Goal: Task Accomplishment & Management: Manage account settings

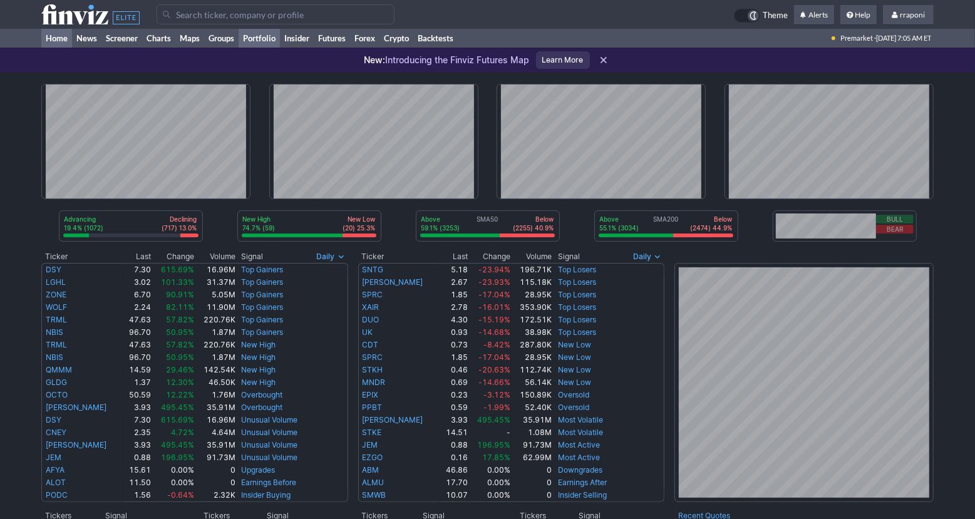
click at [276, 41] on link "Portfolio" at bounding box center [259, 38] width 41 height 19
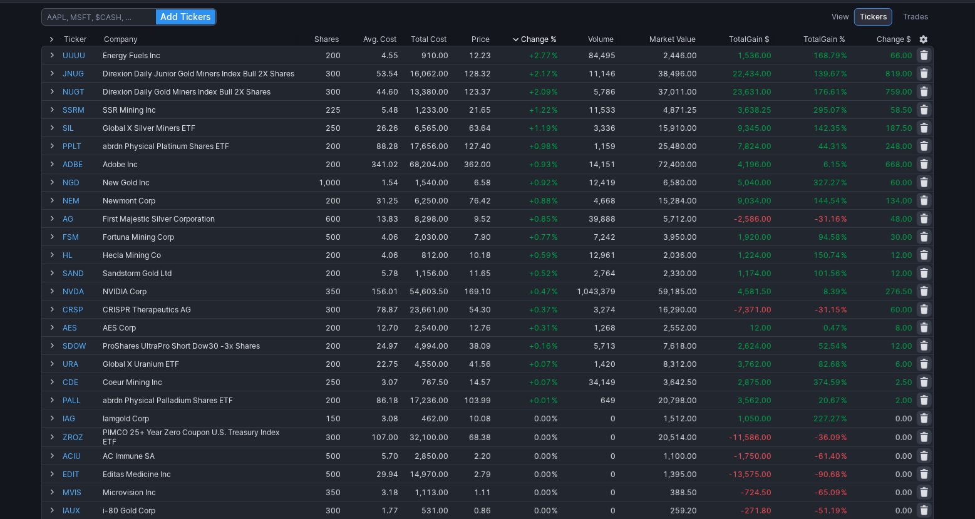
scroll to position [114, 0]
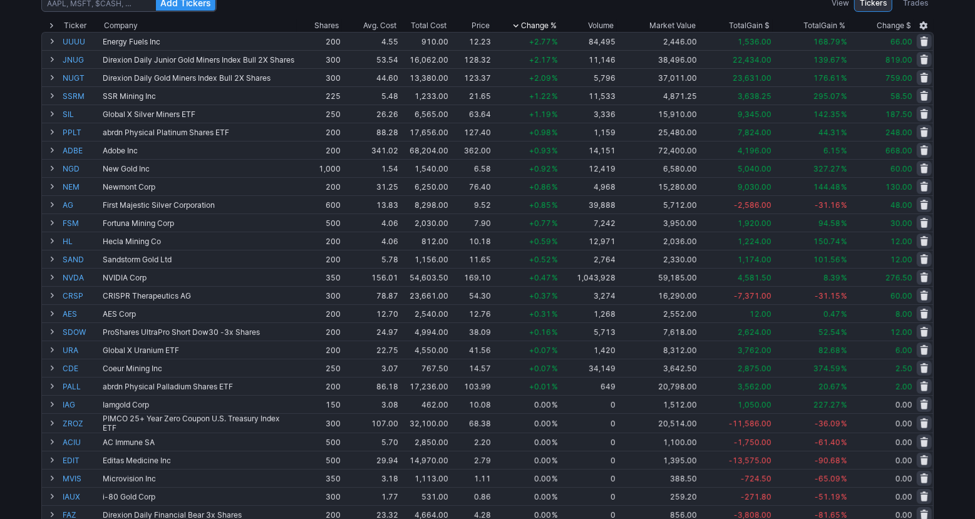
click at [963, 184] on div "Add Tickers View Tickers Trades Ticker Company Shares Avg. Cost Total Cost Pric…" at bounding box center [487, 384] width 975 height 791
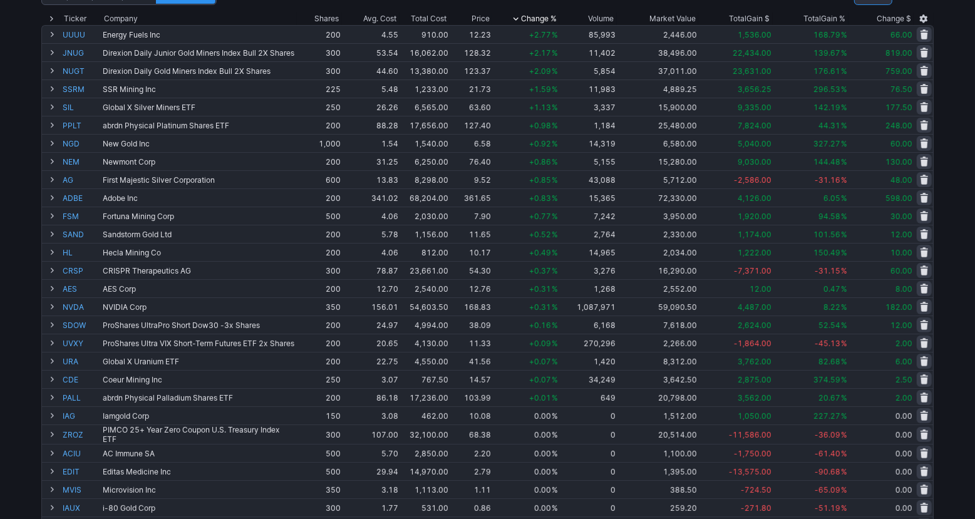
scroll to position [127, 0]
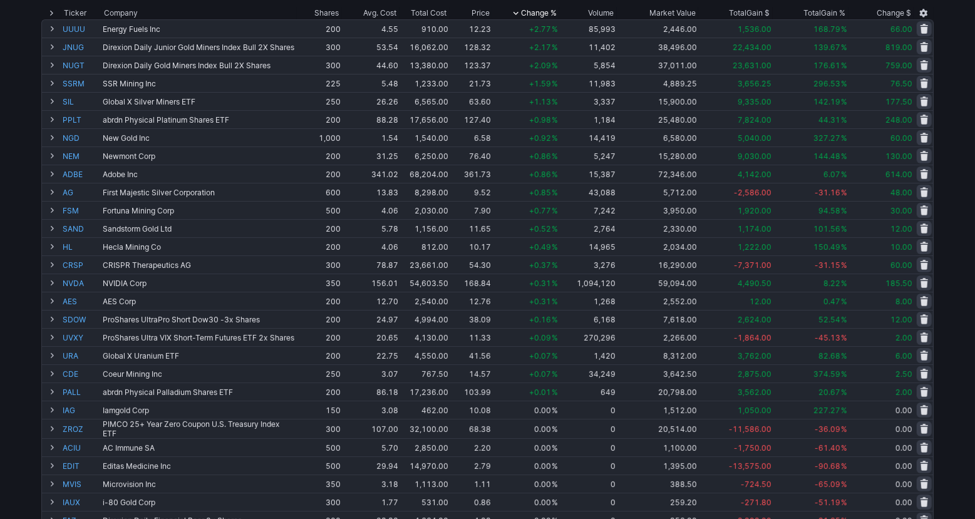
click at [957, 185] on div "Add Tickers View Tickers Trades Ticker Company Shares Avg. Cost Total Cost Pric…" at bounding box center [487, 371] width 975 height 791
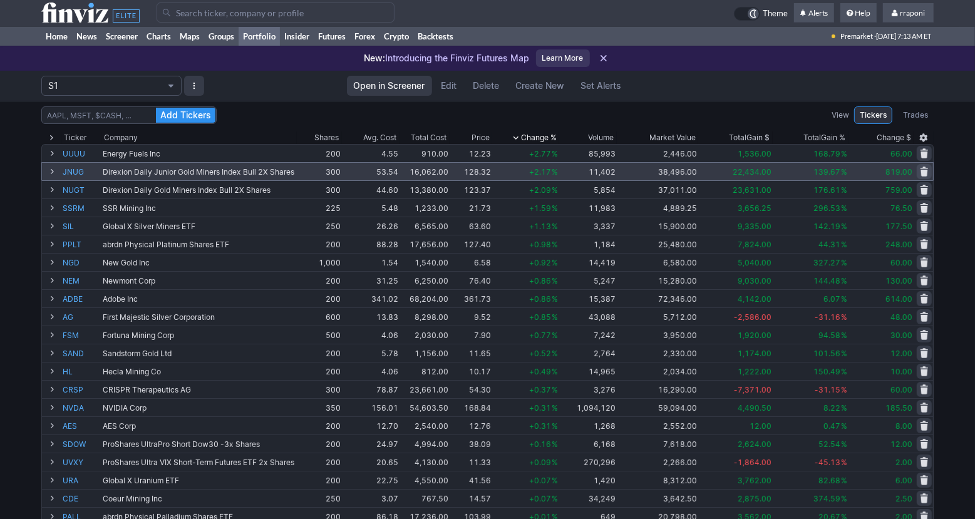
scroll to position [0, 0]
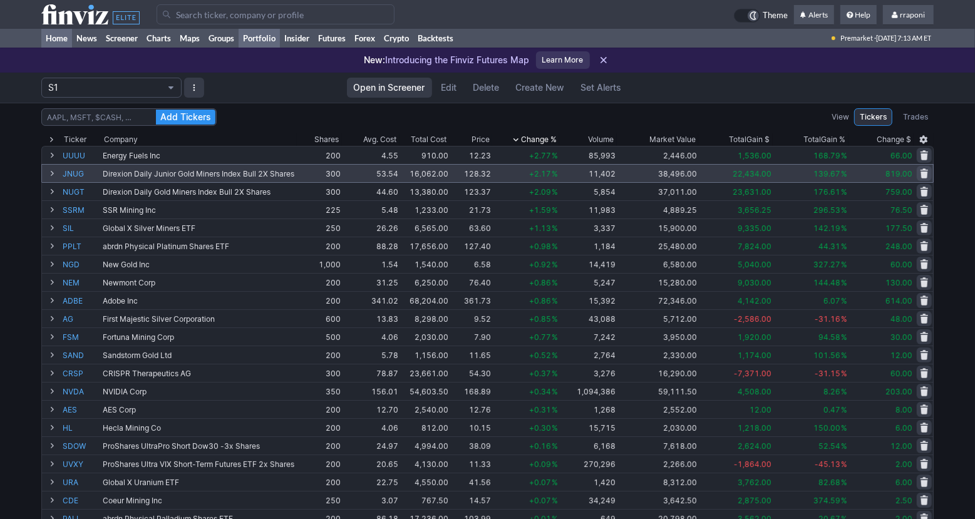
click at [70, 44] on link "Home" at bounding box center [56, 38] width 31 height 19
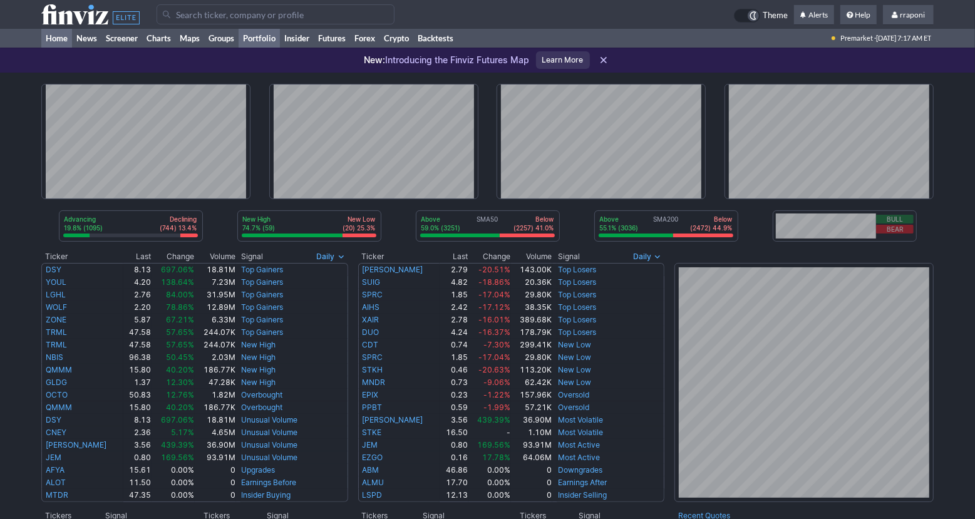
click at [274, 45] on link "Portfolio" at bounding box center [259, 38] width 41 height 19
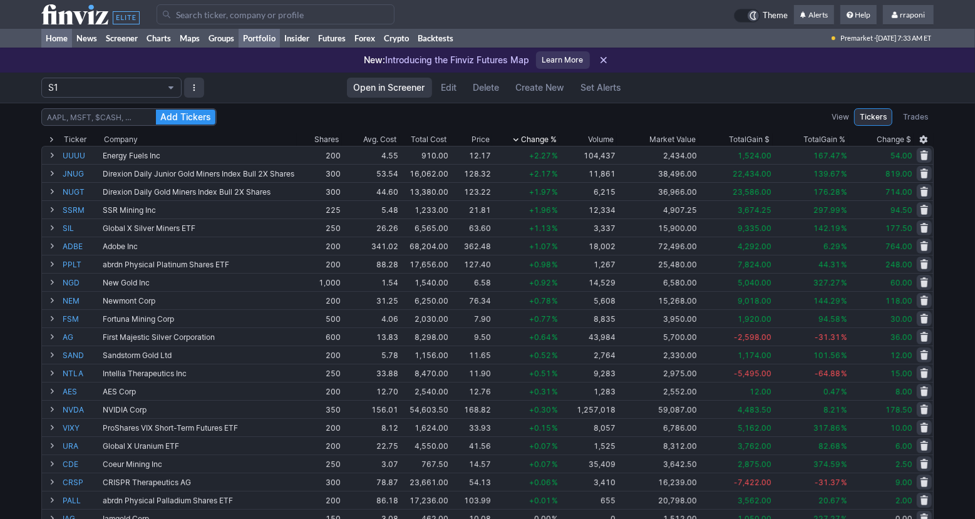
click at [65, 36] on link "Home" at bounding box center [56, 38] width 31 height 19
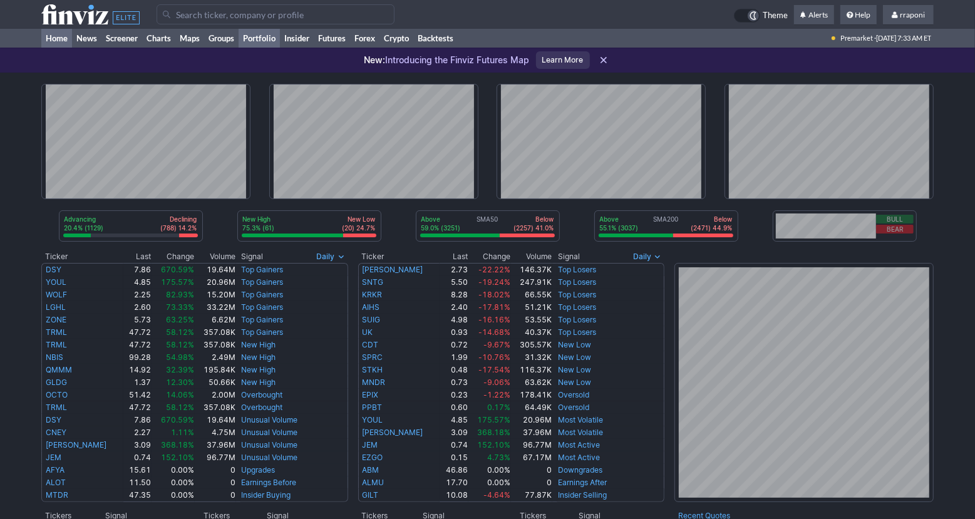
click at [274, 43] on link "Portfolio" at bounding box center [259, 38] width 41 height 19
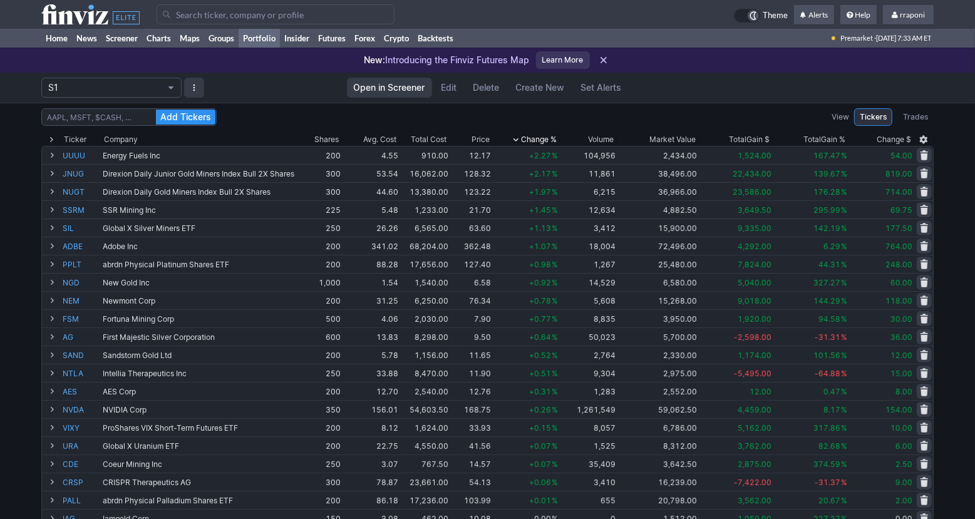
click at [951, 283] on div "Add Tickers View Tickers Trades Ticker Company Shares Avg. Cost Total Cost Pric…" at bounding box center [487, 498] width 975 height 791
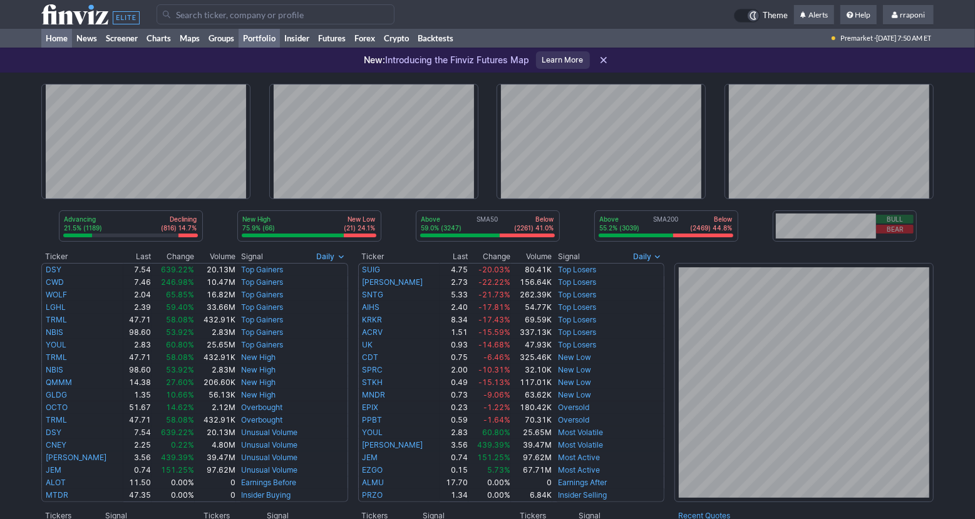
click at [259, 42] on link "Portfolio" at bounding box center [259, 38] width 41 height 19
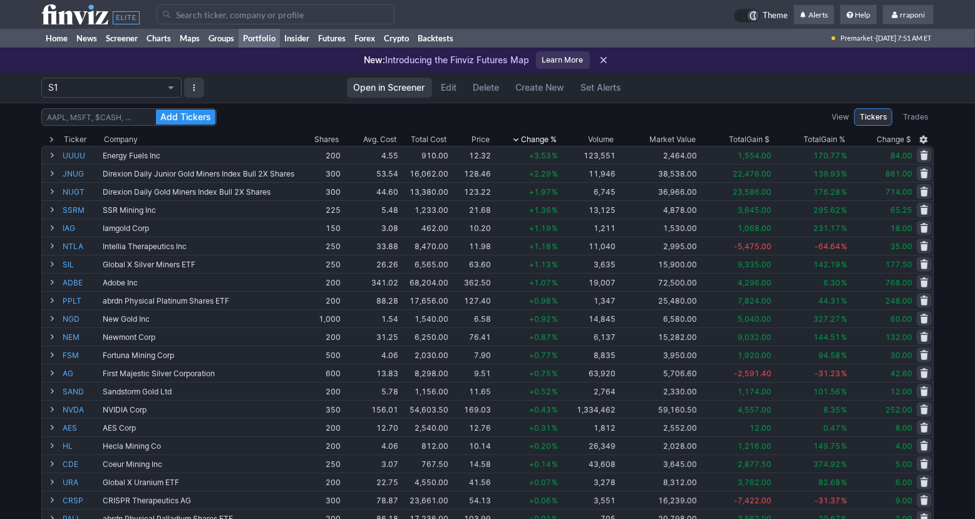
click at [971, 222] on div "Add Tickers View Tickers Trades Ticker Company Shares Avg. Cost Total Cost Pric…" at bounding box center [487, 498] width 975 height 791
click at [969, 223] on div "Add Tickers View Tickers Trades Ticker Company Shares Avg. Cost Total Cost Pric…" at bounding box center [487, 498] width 975 height 791
click at [68, 40] on link "Home" at bounding box center [56, 38] width 31 height 19
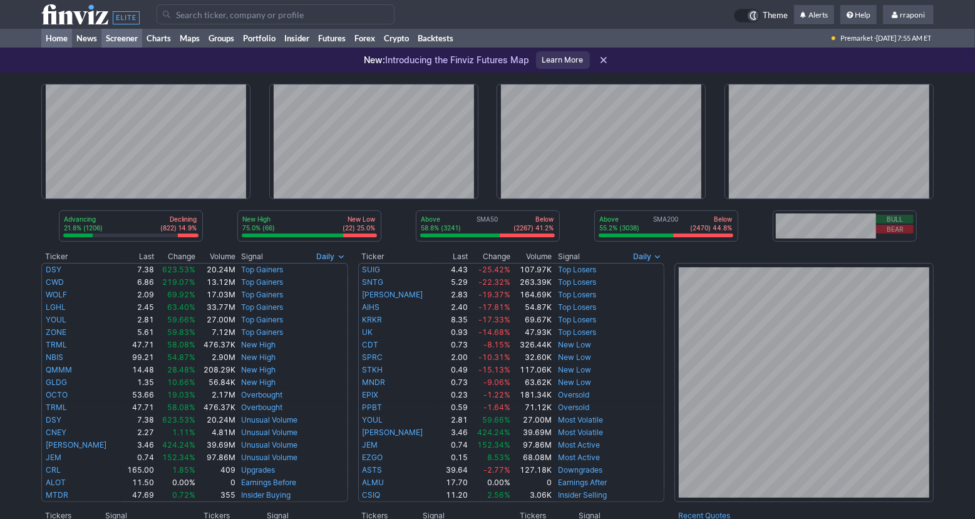
click at [110, 38] on link "Screener" at bounding box center [121, 38] width 41 height 19
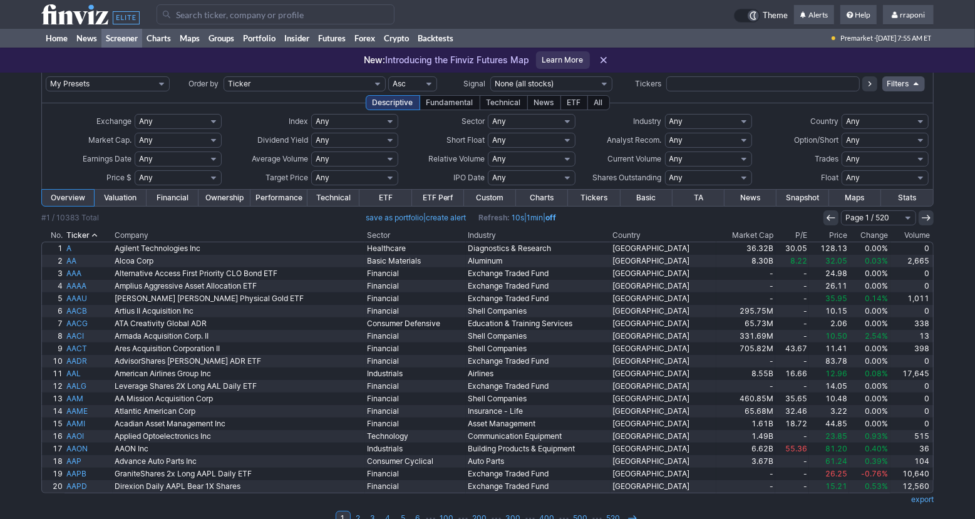
click at [691, 83] on input "text" at bounding box center [764, 83] width 194 height 15
type input "[PERSON_NAME]"
click at [870, 85] on icon at bounding box center [870, 84] width 10 height 10
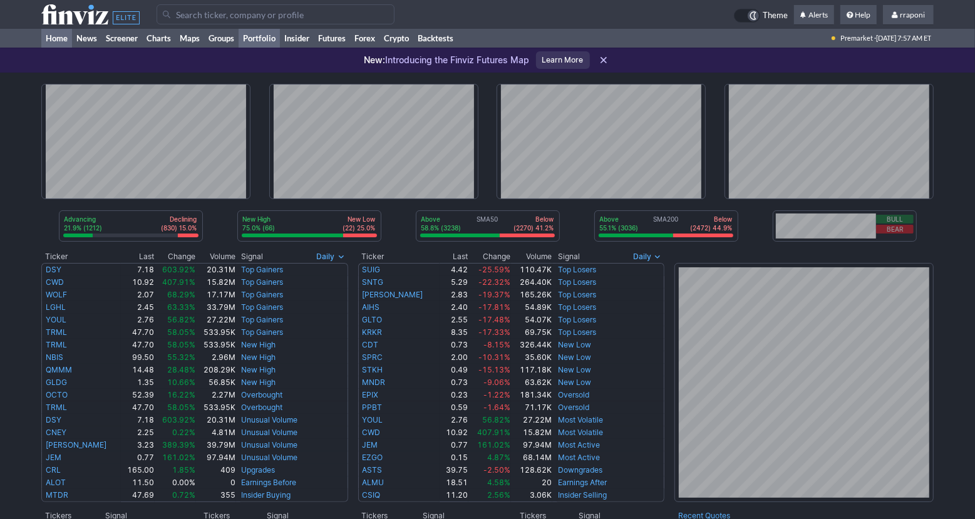
click at [269, 38] on link "Portfolio" at bounding box center [259, 38] width 41 height 19
click at [272, 37] on link "Portfolio" at bounding box center [259, 38] width 41 height 19
